Goal: Task Accomplishment & Management: Manage account settings

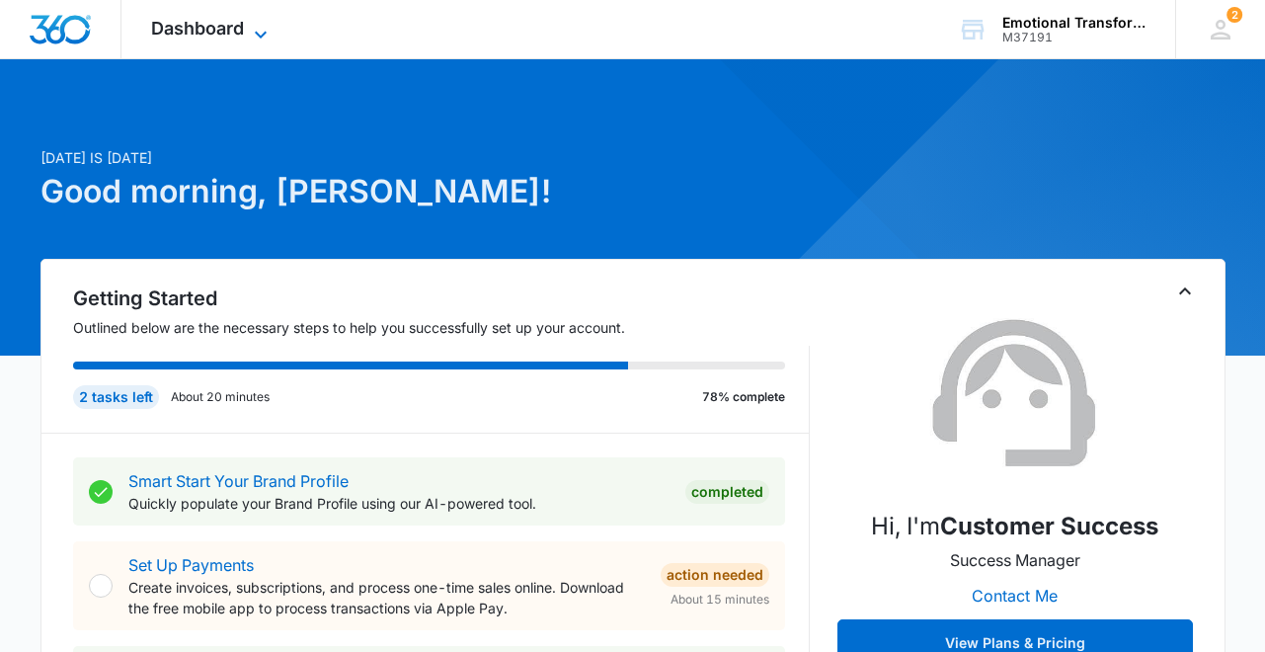
click at [224, 26] on span "Dashboard" at bounding box center [197, 28] width 93 height 21
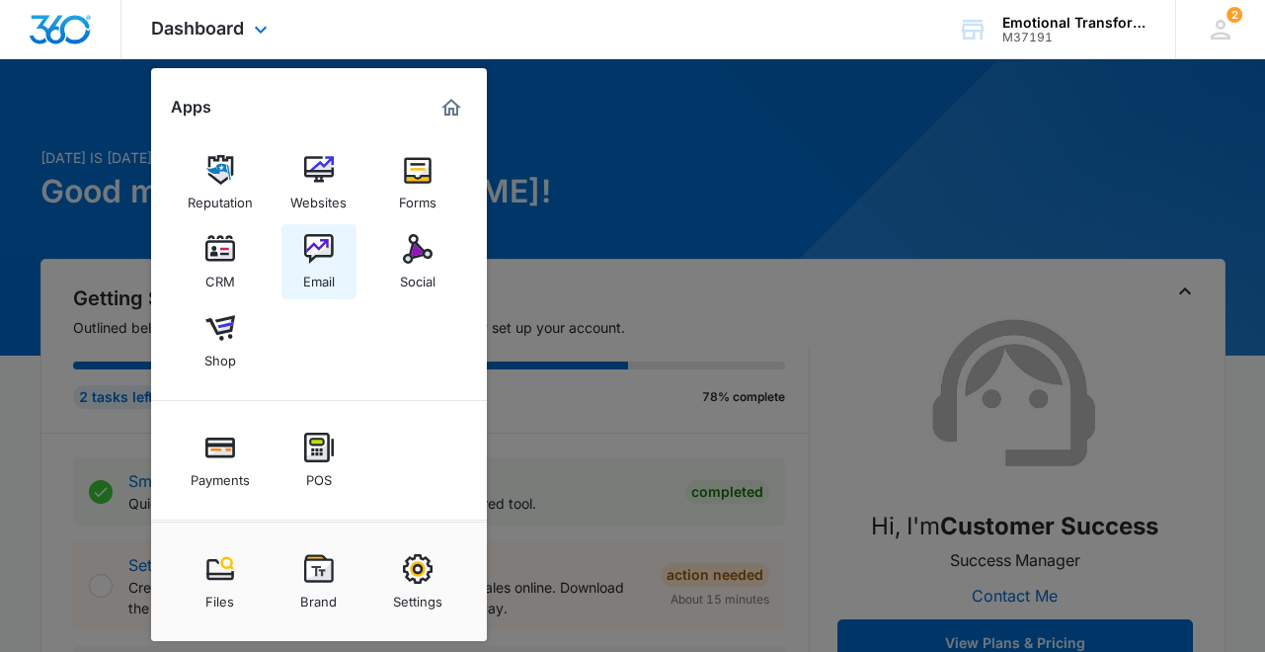
click at [311, 255] on img at bounding box center [319, 249] width 30 height 30
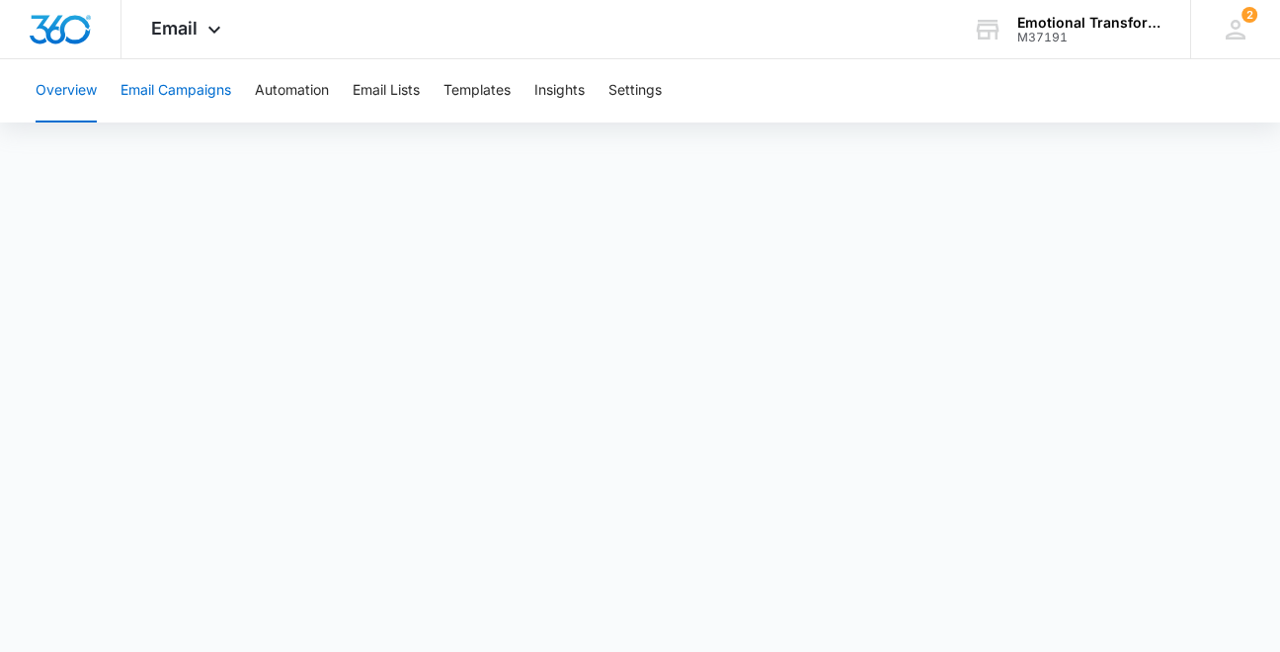
click at [162, 83] on button "Email Campaigns" at bounding box center [175, 90] width 111 height 63
